Goal: Task Accomplishment & Management: Manage account settings

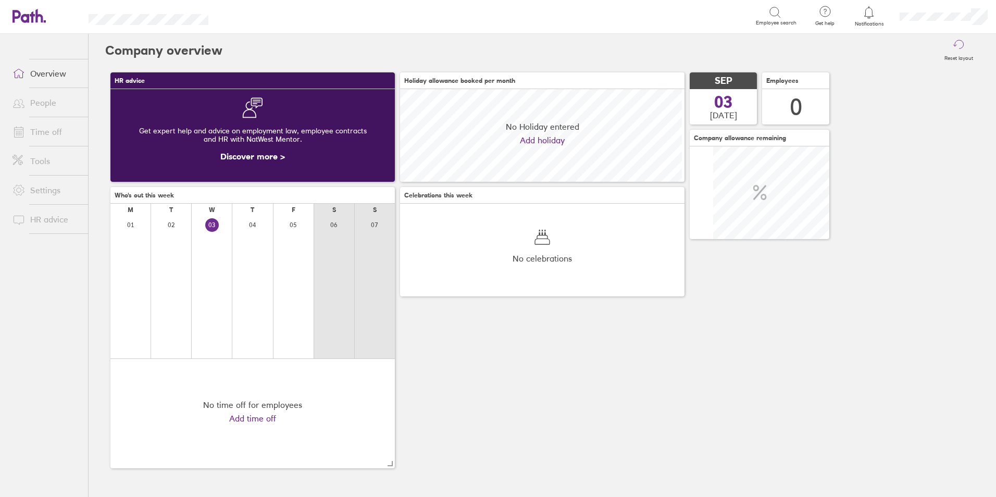
scroll to position [93, 284]
click at [47, 105] on link "People" at bounding box center [46, 102] width 84 height 21
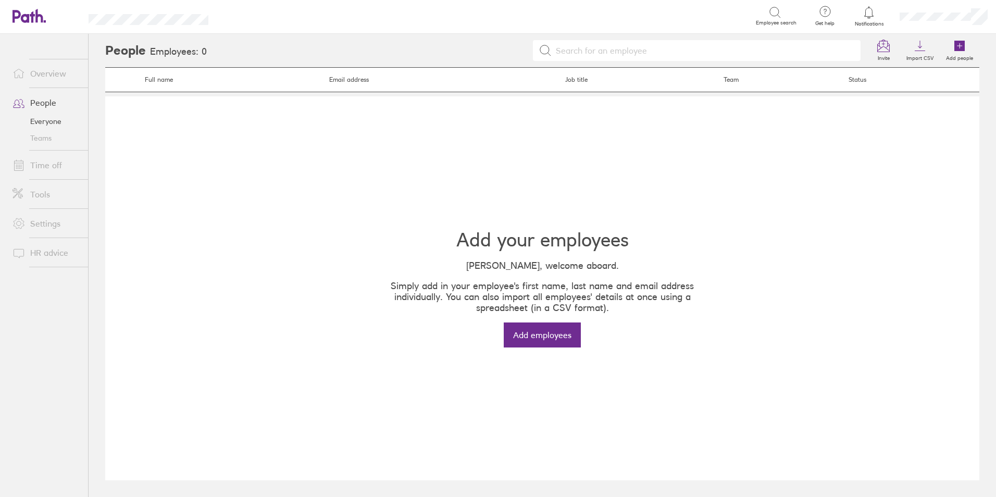
click at [53, 167] on link "Time off" at bounding box center [46, 165] width 84 height 21
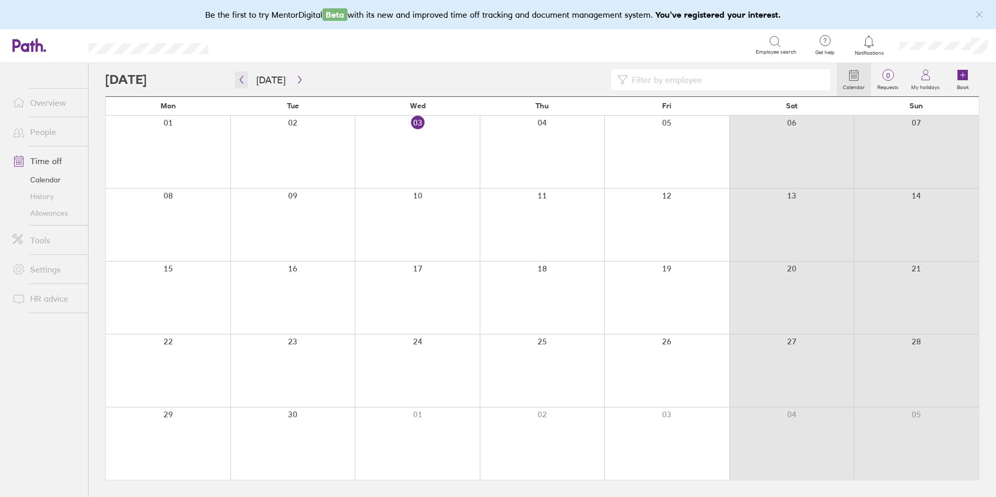
click at [246, 81] on button "button" at bounding box center [241, 79] width 13 height 17
